Goal: Information Seeking & Learning: Learn about a topic

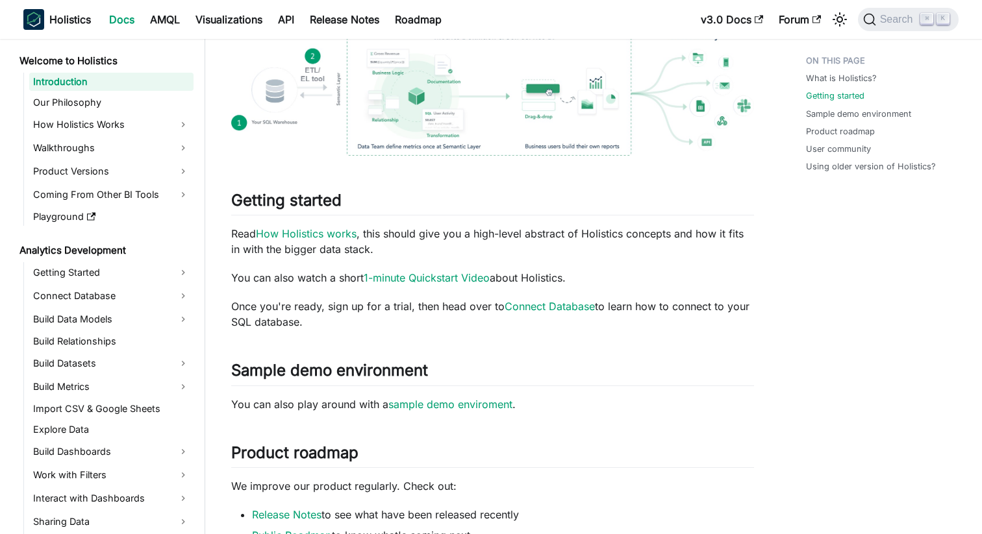
scroll to position [406, 0]
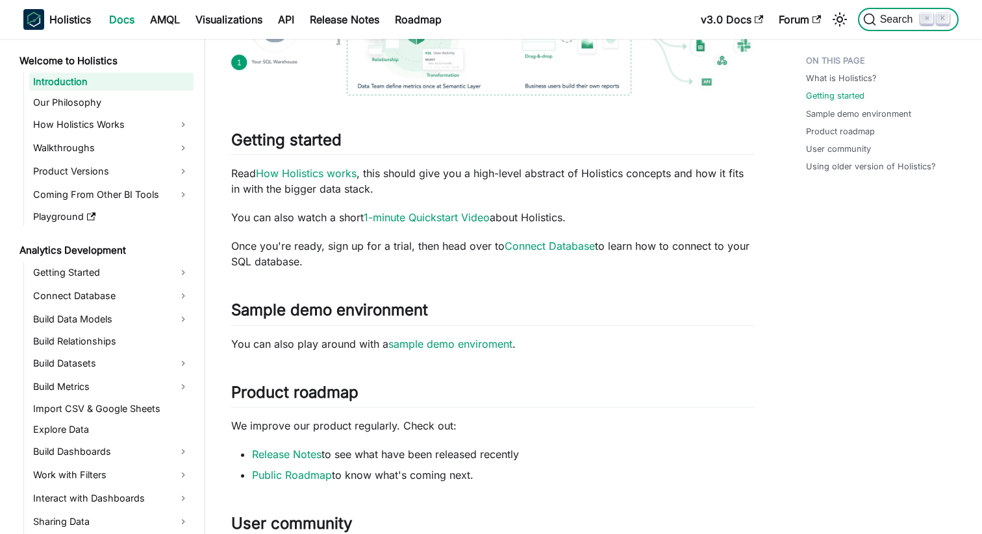
click at [878, 19] on span "Search" at bounding box center [898, 20] width 45 height 12
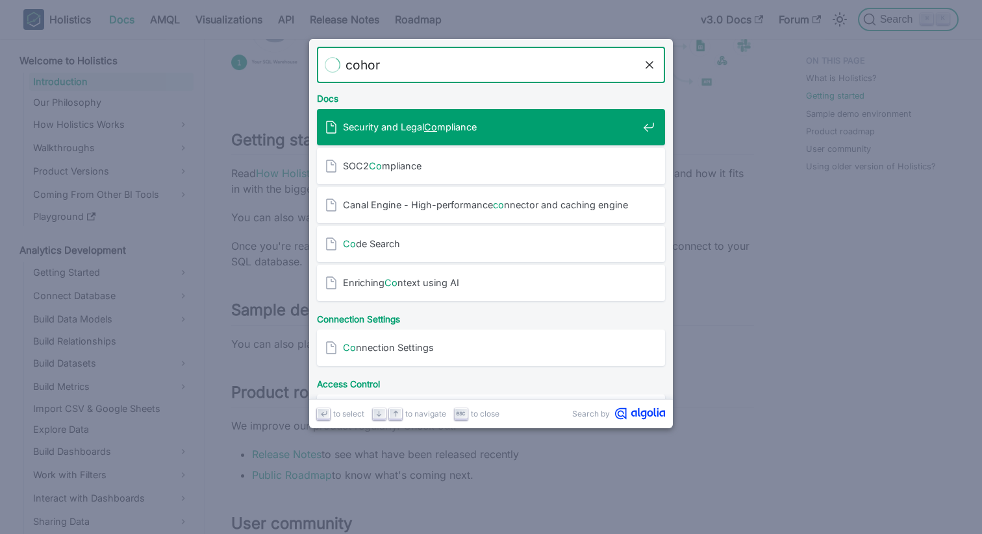
type input "cohort"
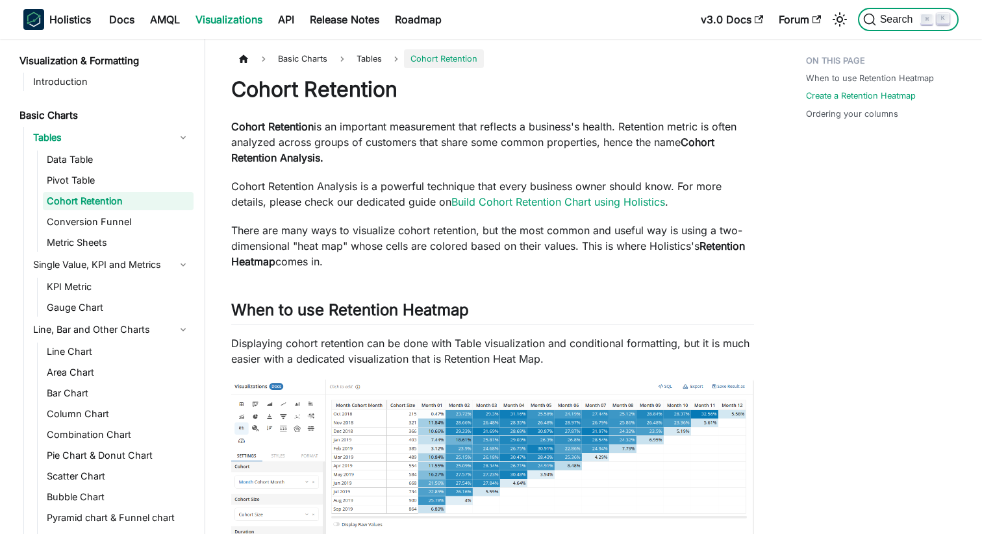
scroll to position [500, 0]
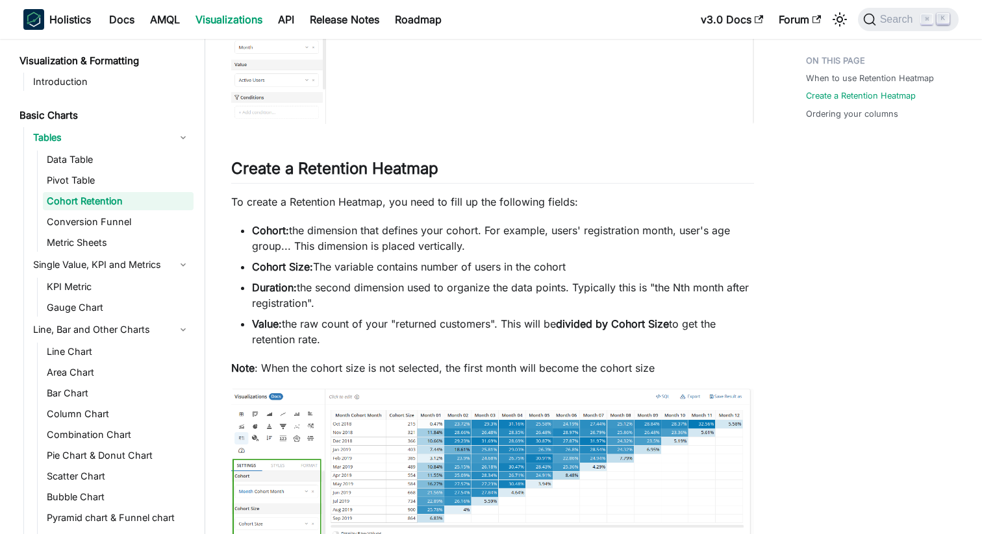
click at [370, 268] on li "Cohort Size: The variable contains number of users in the cohort" at bounding box center [503, 267] width 502 height 16
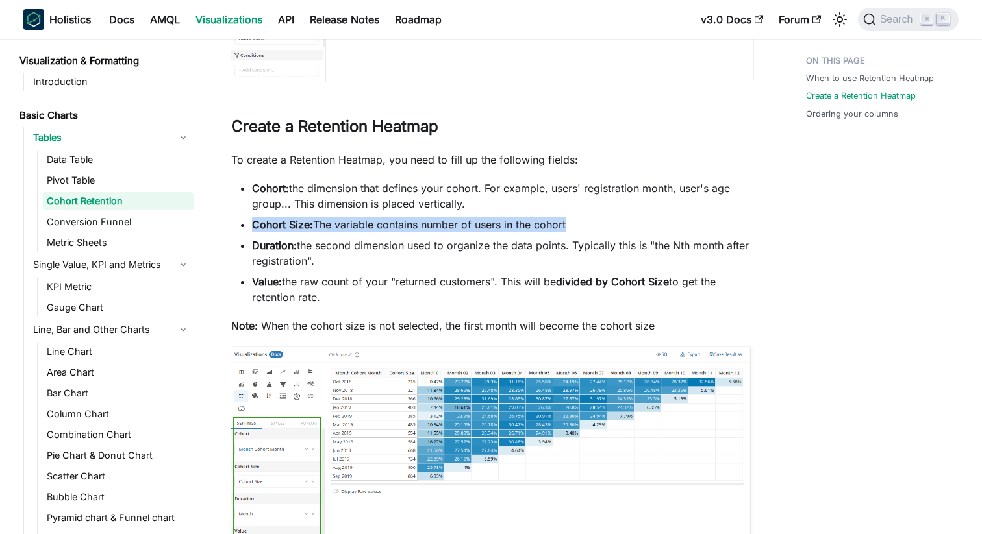
scroll to position [552, 0]
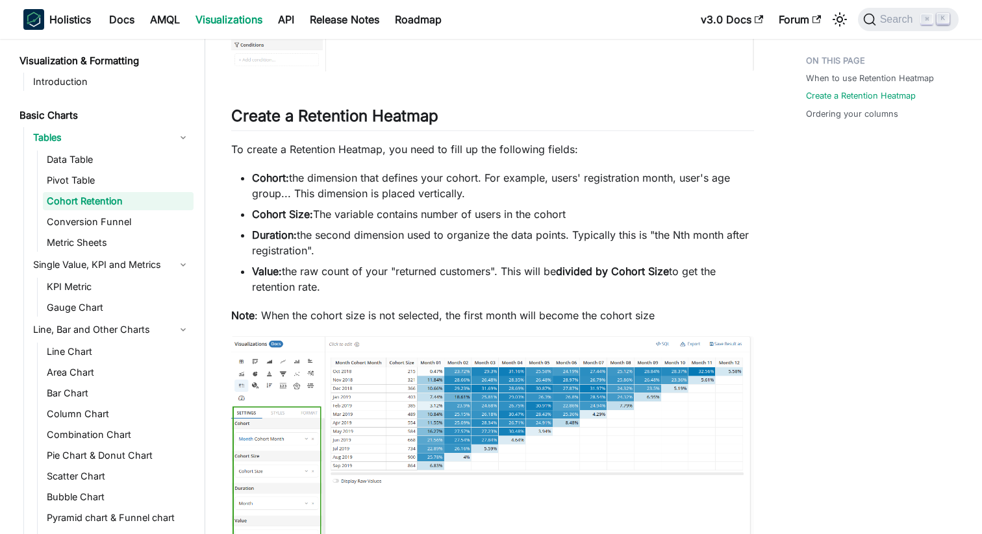
click at [370, 268] on li "Value: the raw count of your "returned customers". This will be divided by Coho…" at bounding box center [503, 279] width 502 height 31
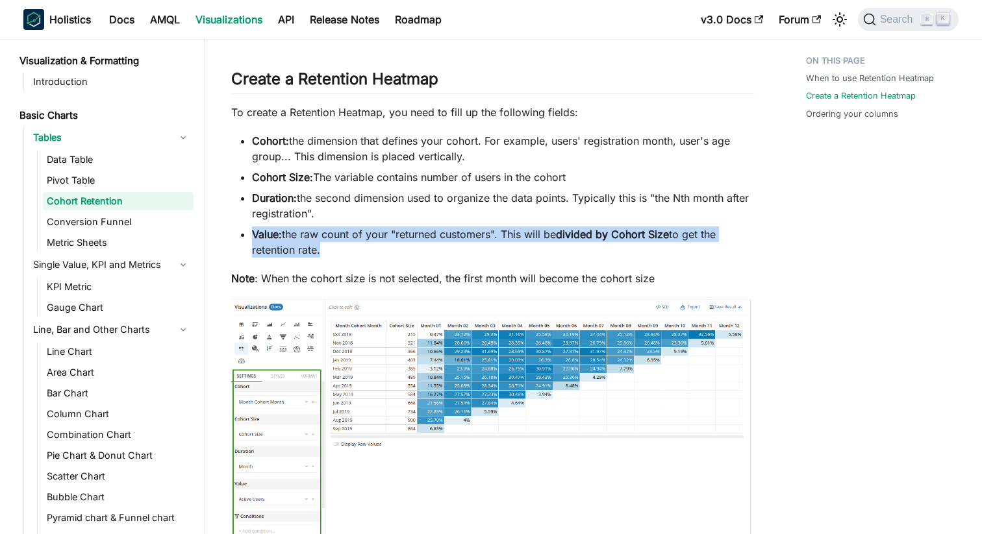
scroll to position [606, 0]
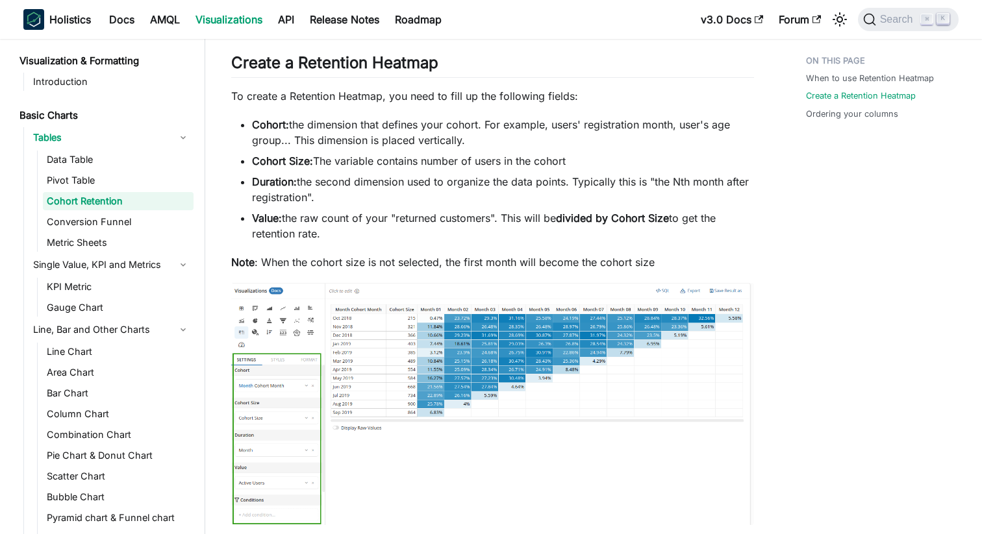
click at [519, 259] on p "Note : When the cohort size is not selected, the first month will become the co…" at bounding box center [492, 262] width 523 height 16
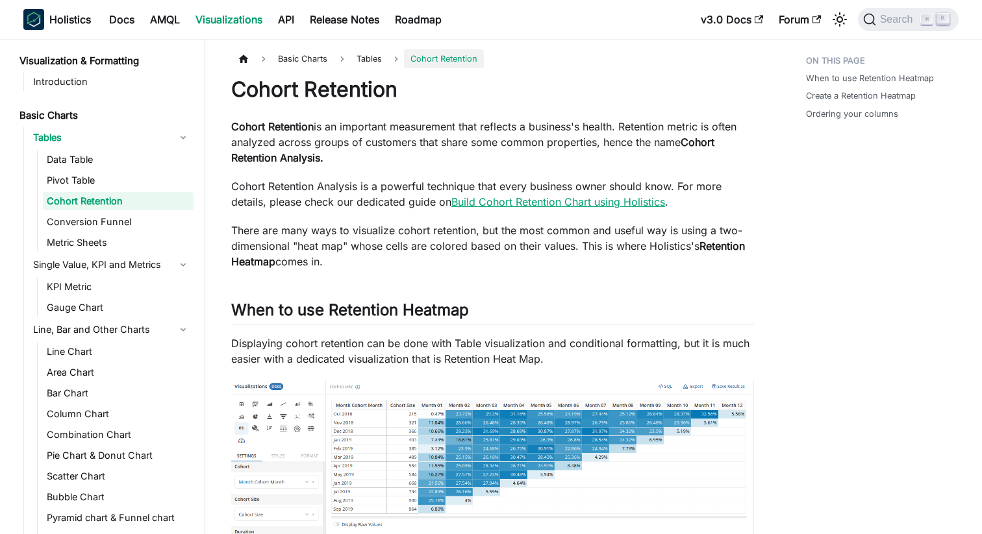
click at [540, 204] on link "Build Cohort Retention Chart using Holistics" at bounding box center [558, 201] width 214 height 13
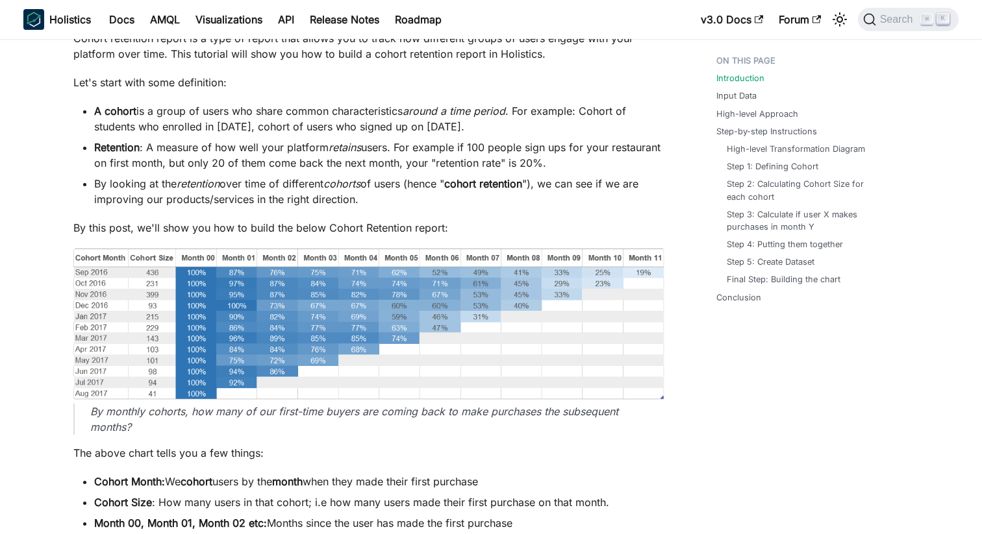
scroll to position [118, 0]
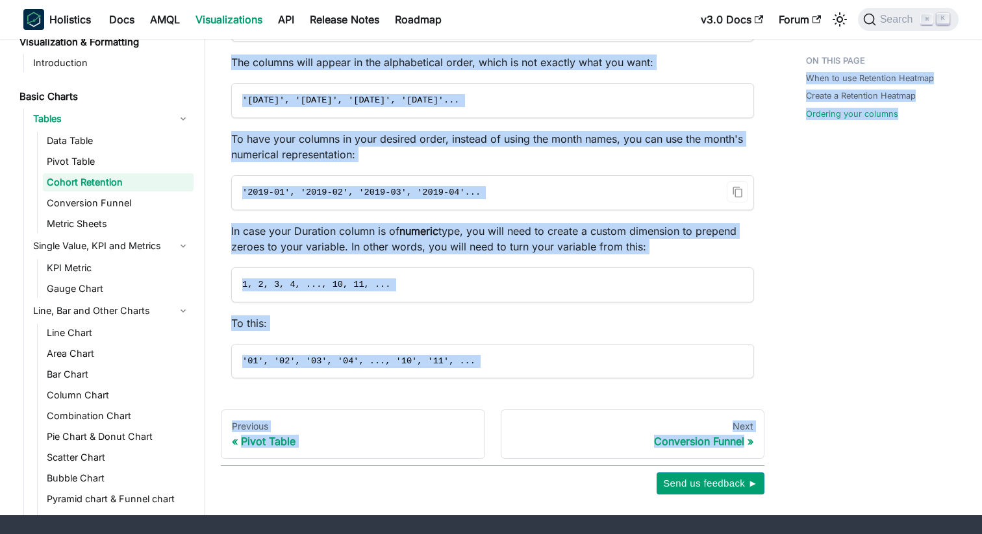
scroll to position [1306, 0]
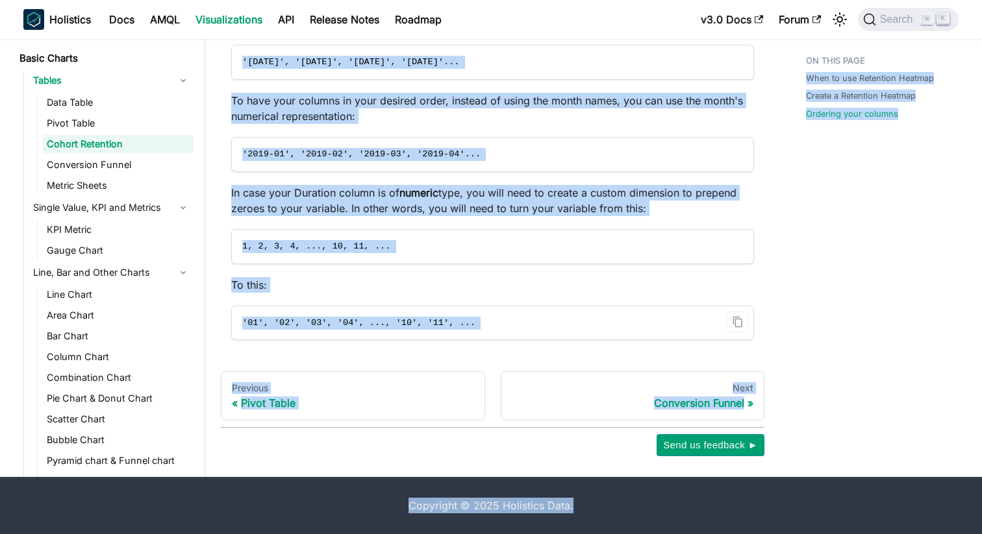
drag, startPoint x: 233, startPoint y: 96, endPoint x: 604, endPoint y: 328, distance: 437.5
copy div "Cohort Retention Cohort Retention is an important measurement that reflects a b…"
click at [459, 58] on span "'Apr 2019', 'Feb 2019', 'Jan 2019', 'Mar 2019'..." at bounding box center [350, 62] width 217 height 10
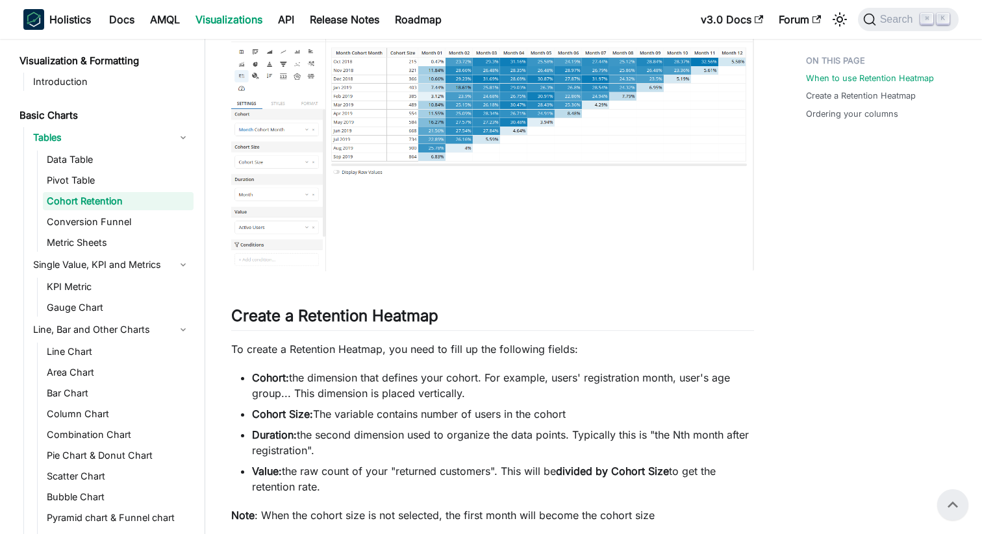
scroll to position [0, 0]
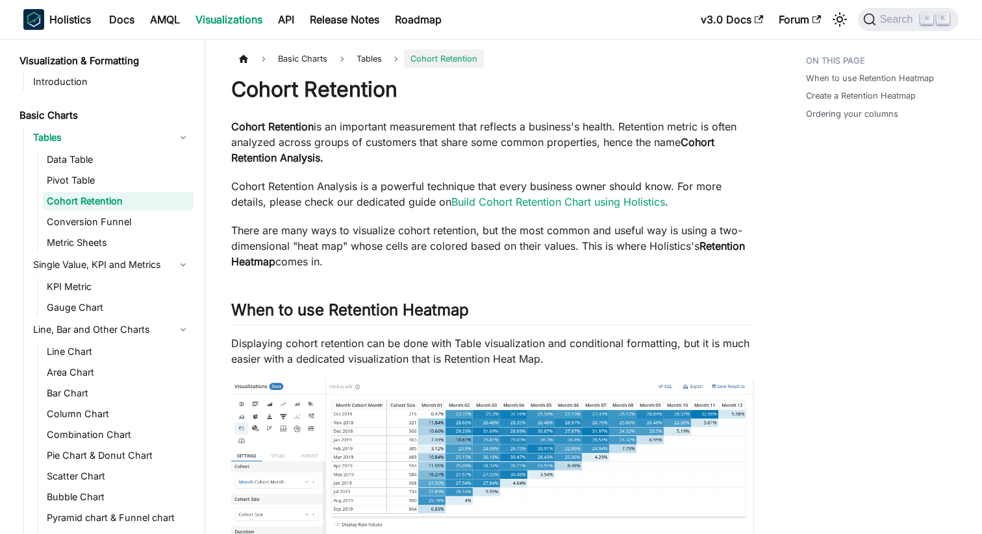
click at [642, 63] on ul "Basic Charts Tables Cohort Retention" at bounding box center [492, 58] width 523 height 19
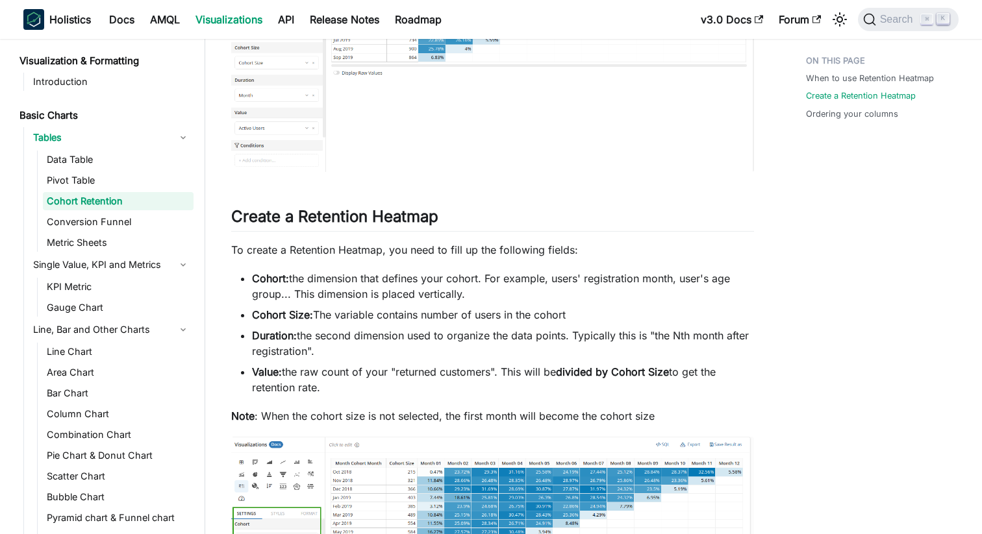
scroll to position [461, 0]
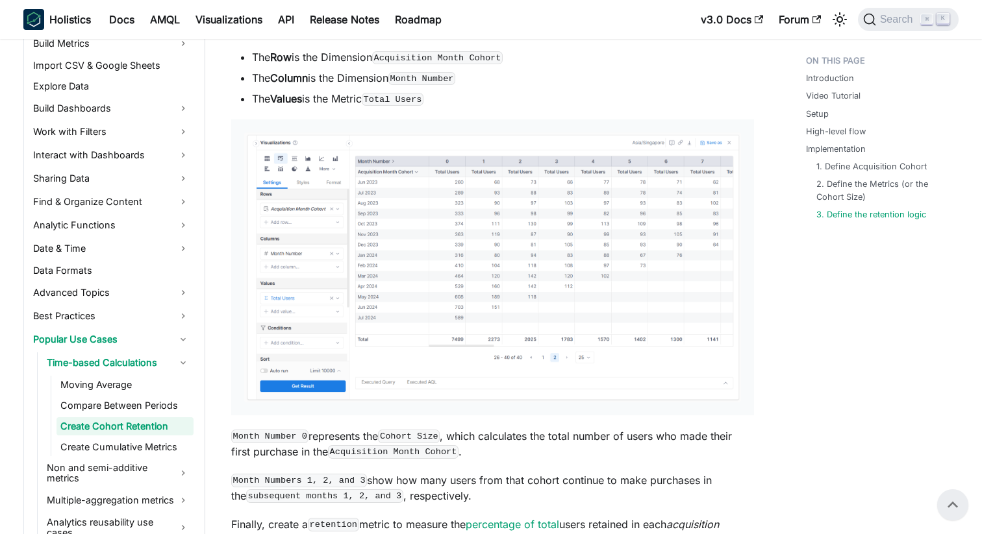
scroll to position [3713, 0]
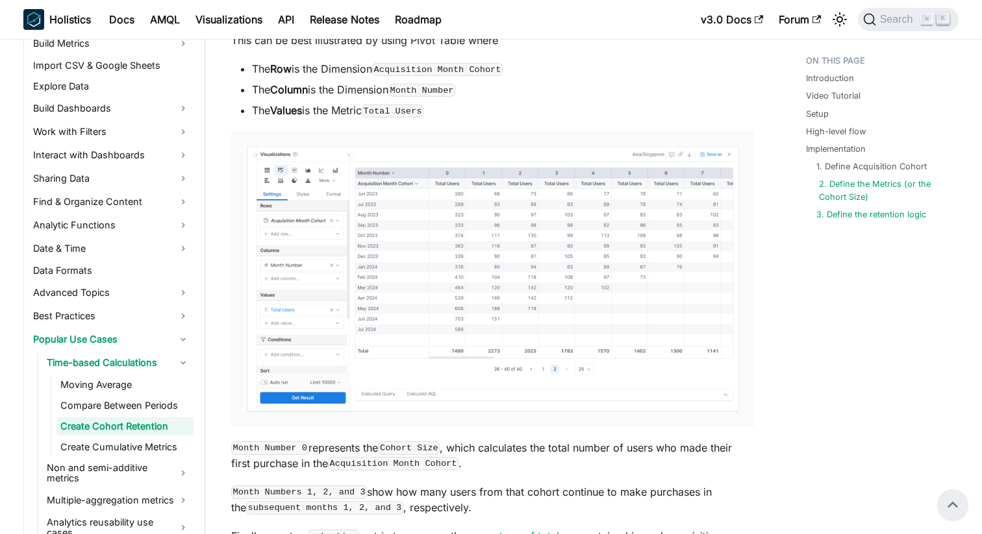
click at [850, 193] on link "2. Define the Metrics (or the Cohort Size)" at bounding box center [883, 190] width 129 height 25
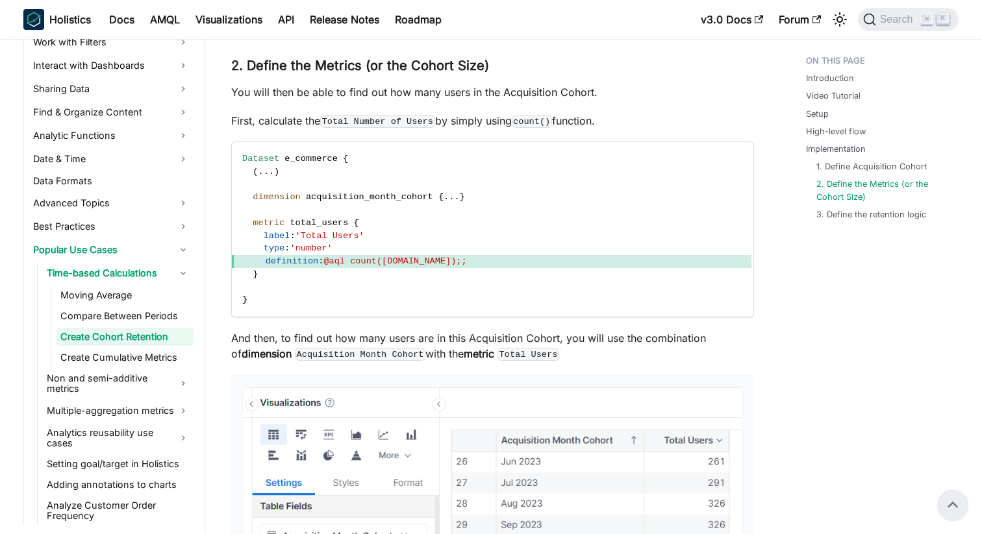
scroll to position [2481, 0]
click at [680, 58] on div "Create Cohort Retention Knowledge Checkpoint A grasp of these concepts will hel…" at bounding box center [492, 7] width 523 height 4823
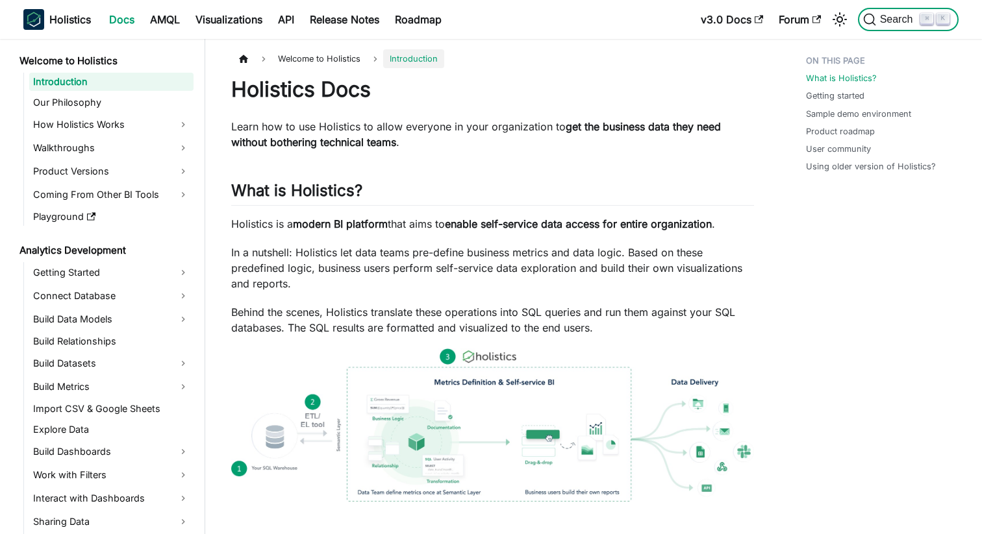
click at [869, 21] on icon "Search (Command+K)" at bounding box center [869, 19] width 13 height 13
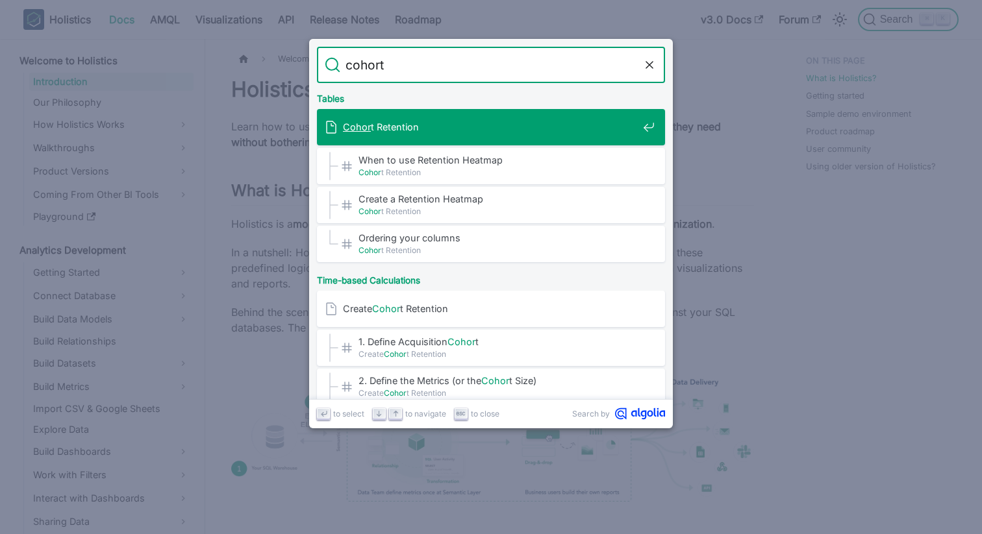
type input "cohort r"
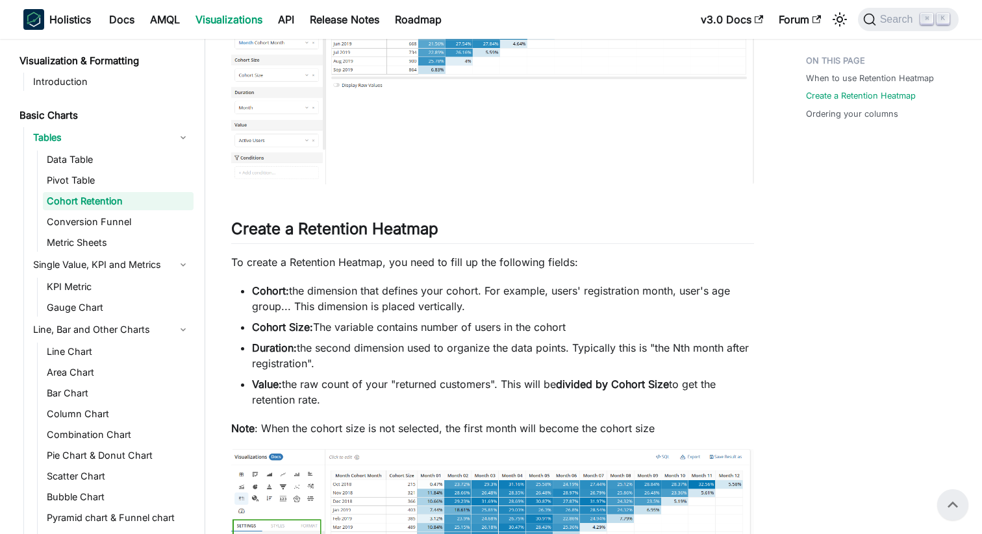
scroll to position [420, 0]
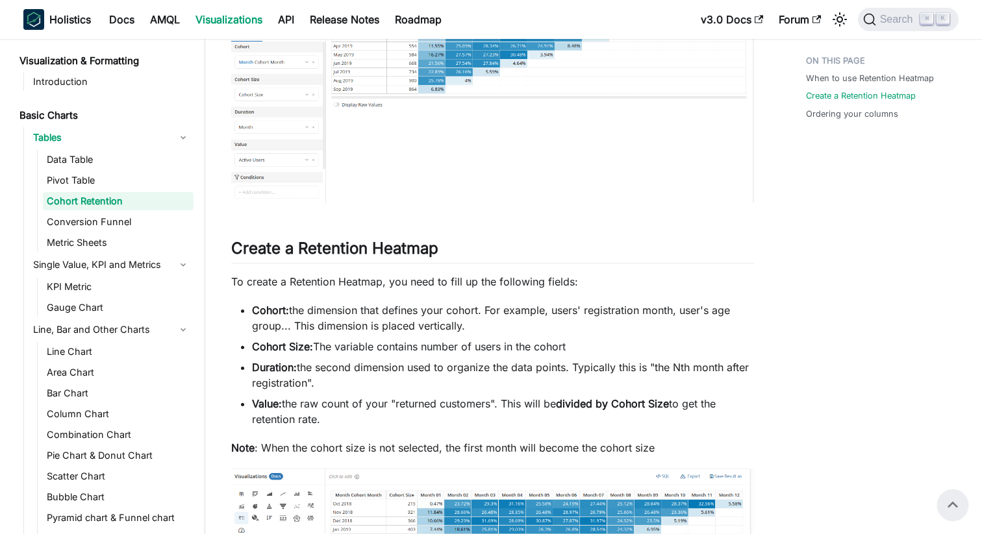
click at [440, 342] on li "Cohort Size: The variable contains number of users in the cohort" at bounding box center [503, 347] width 502 height 16
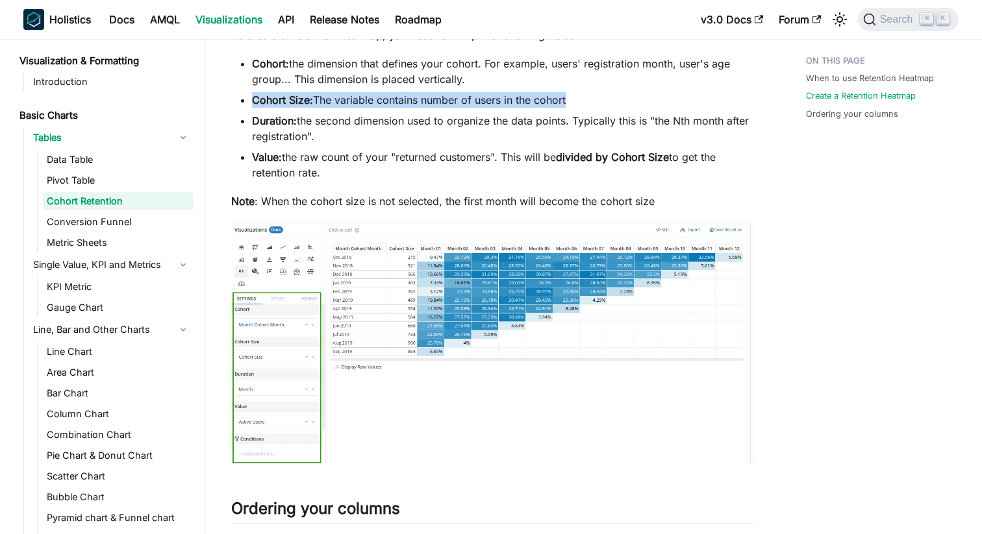
scroll to position [680, 0]
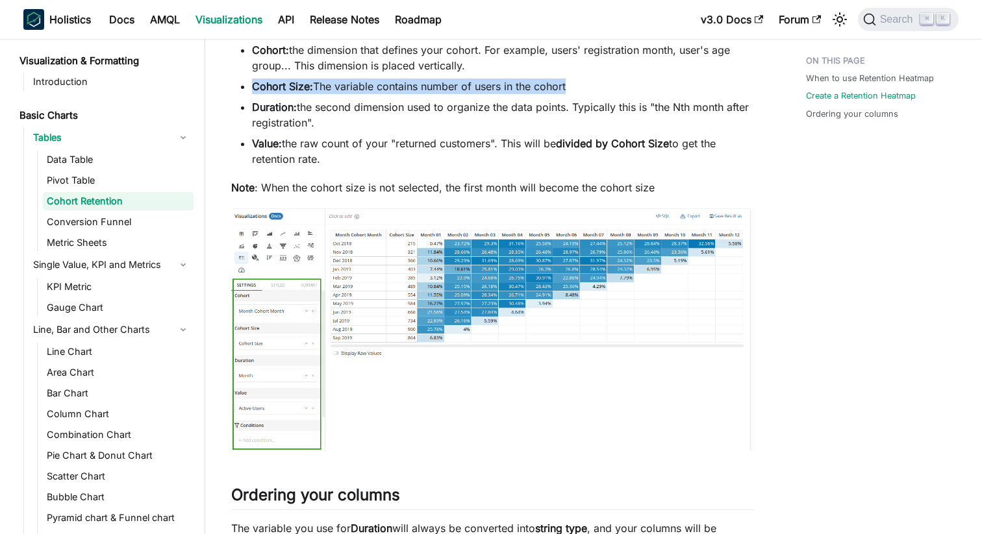
click at [440, 342] on img at bounding box center [492, 329] width 523 height 242
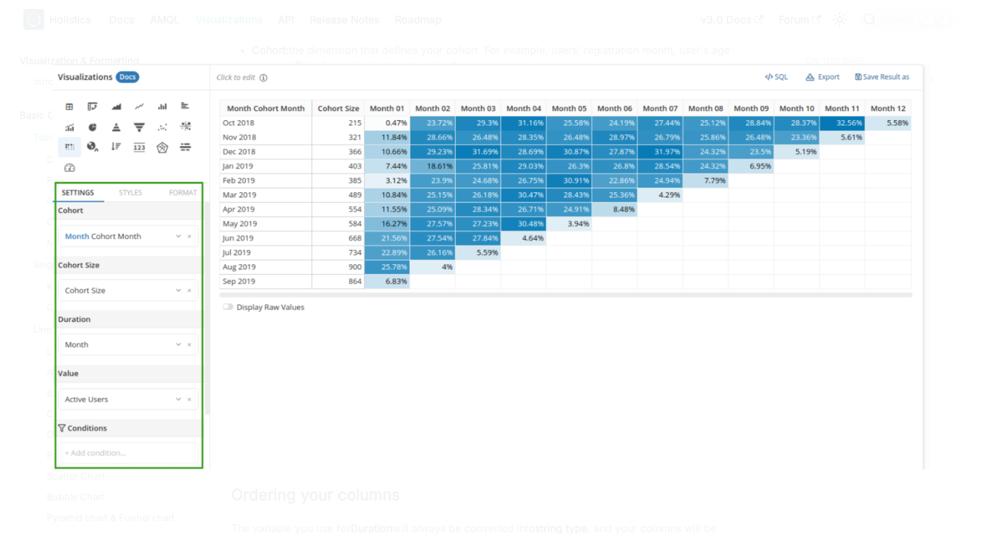
click at [502, 362] on img at bounding box center [491, 267] width 877 height 406
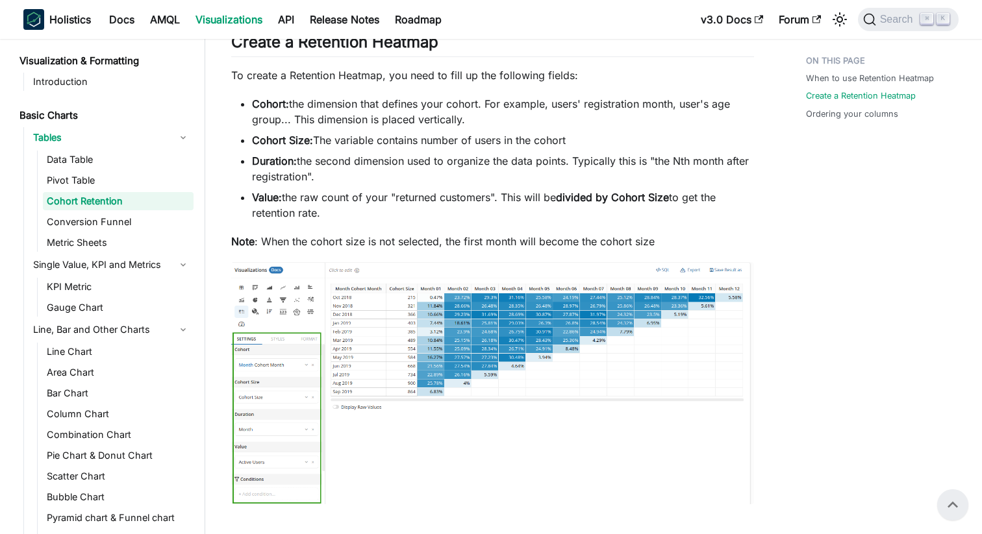
click at [332, 149] on ul "Cohort: the dimension that defines your cohort. For example, users' registratio…" at bounding box center [492, 158] width 523 height 125
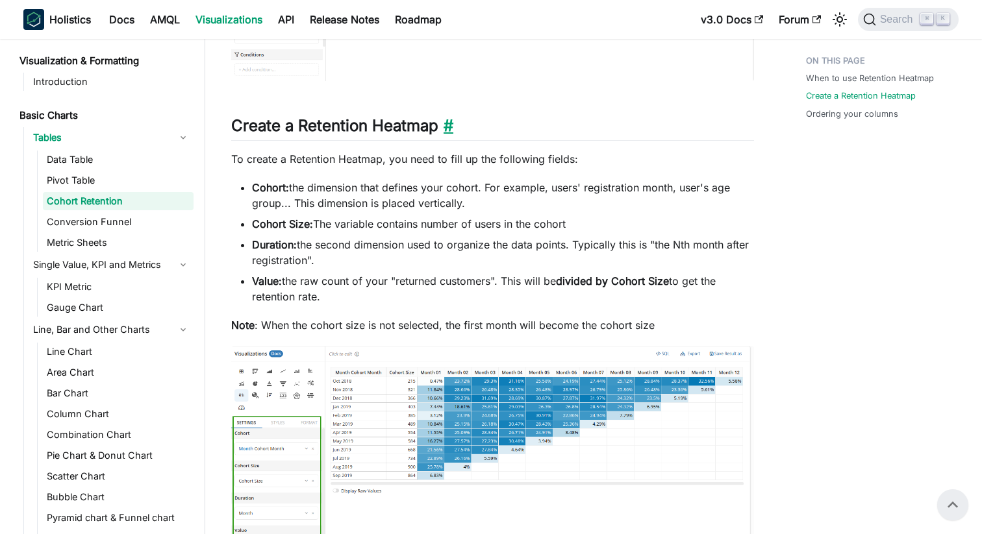
click at [451, 127] on link "​" at bounding box center [445, 125] width 15 height 19
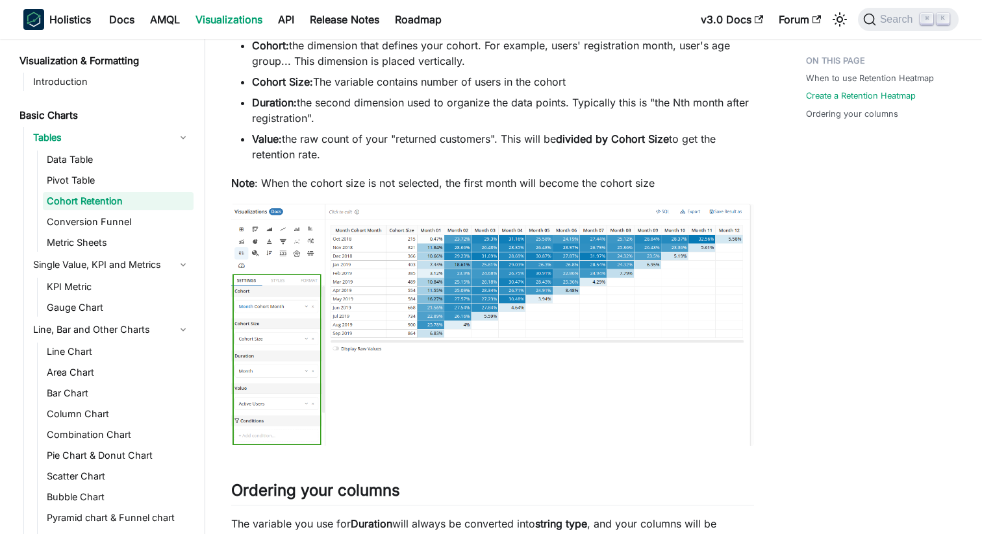
scroll to position [689, 0]
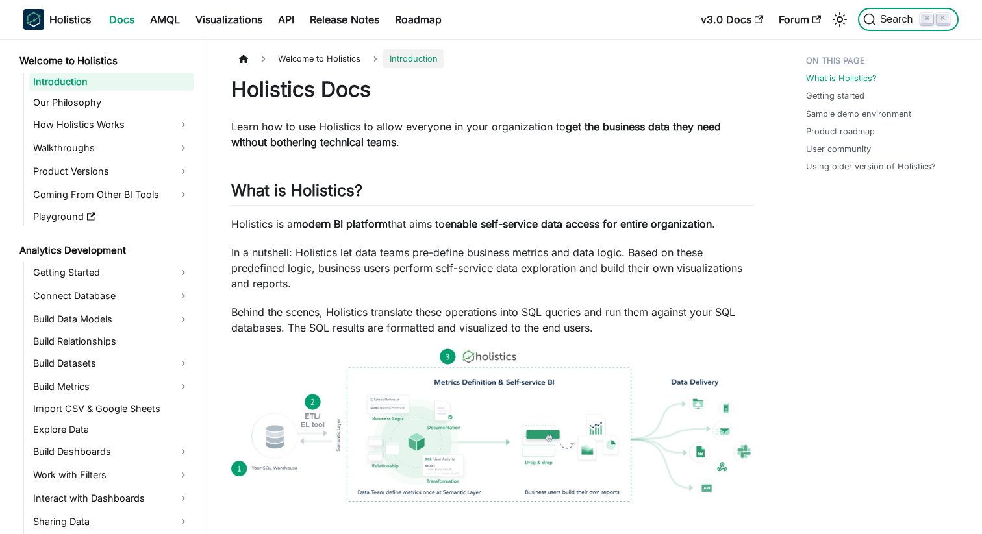
click at [895, 25] on span "Search" at bounding box center [892, 19] width 58 height 13
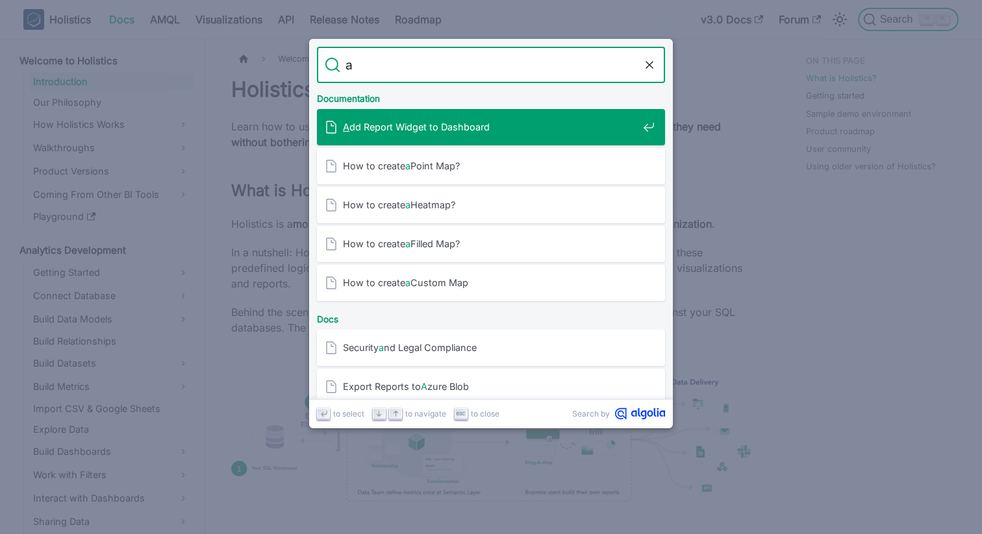
type input "ai"
